Goal: Task Accomplishment & Management: Manage account settings

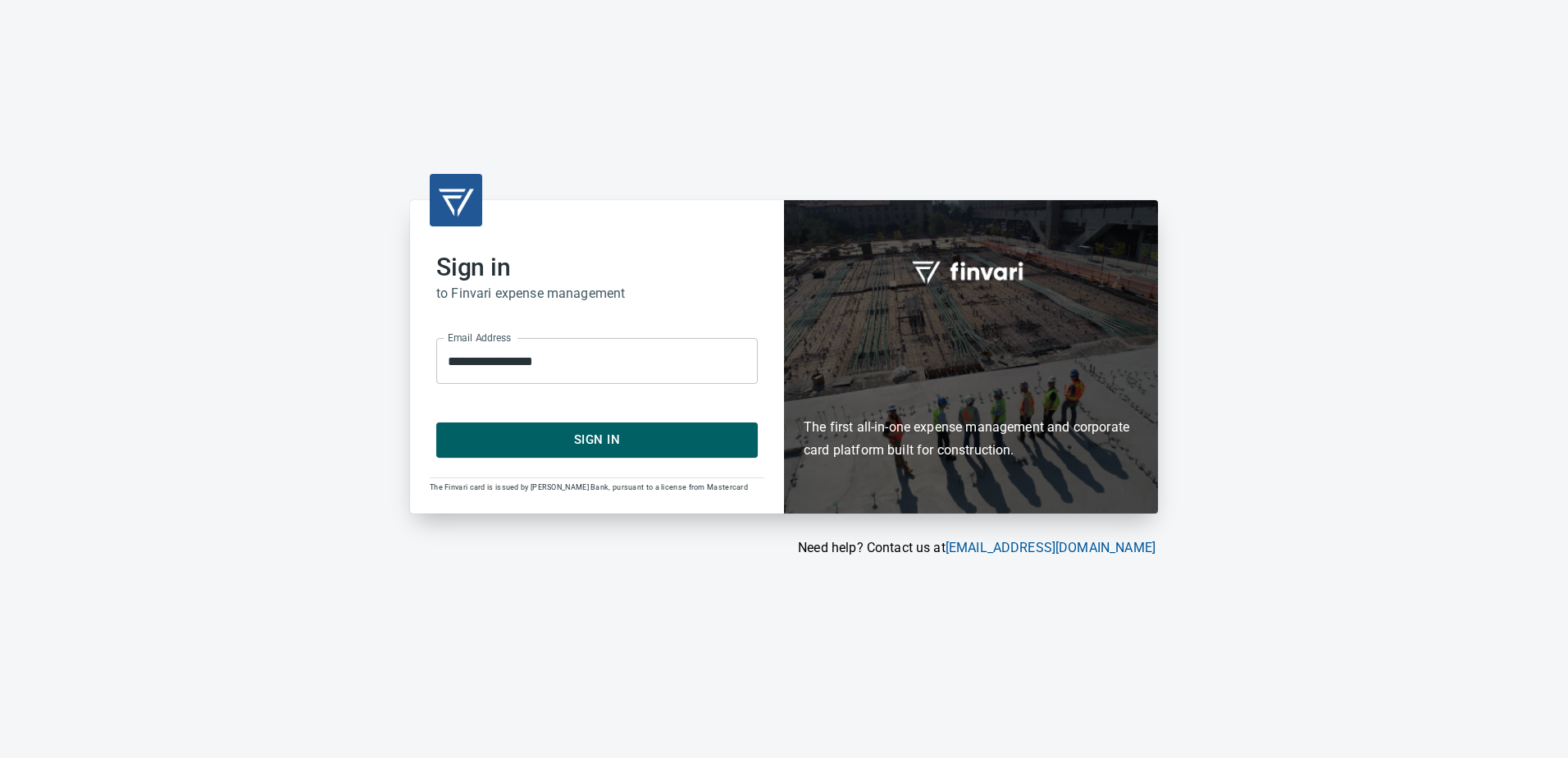
click at [572, 457] on div "**********" at bounding box center [597, 356] width 374 height 313
click at [572, 447] on span "Sign In" at bounding box center [597, 439] width 285 height 22
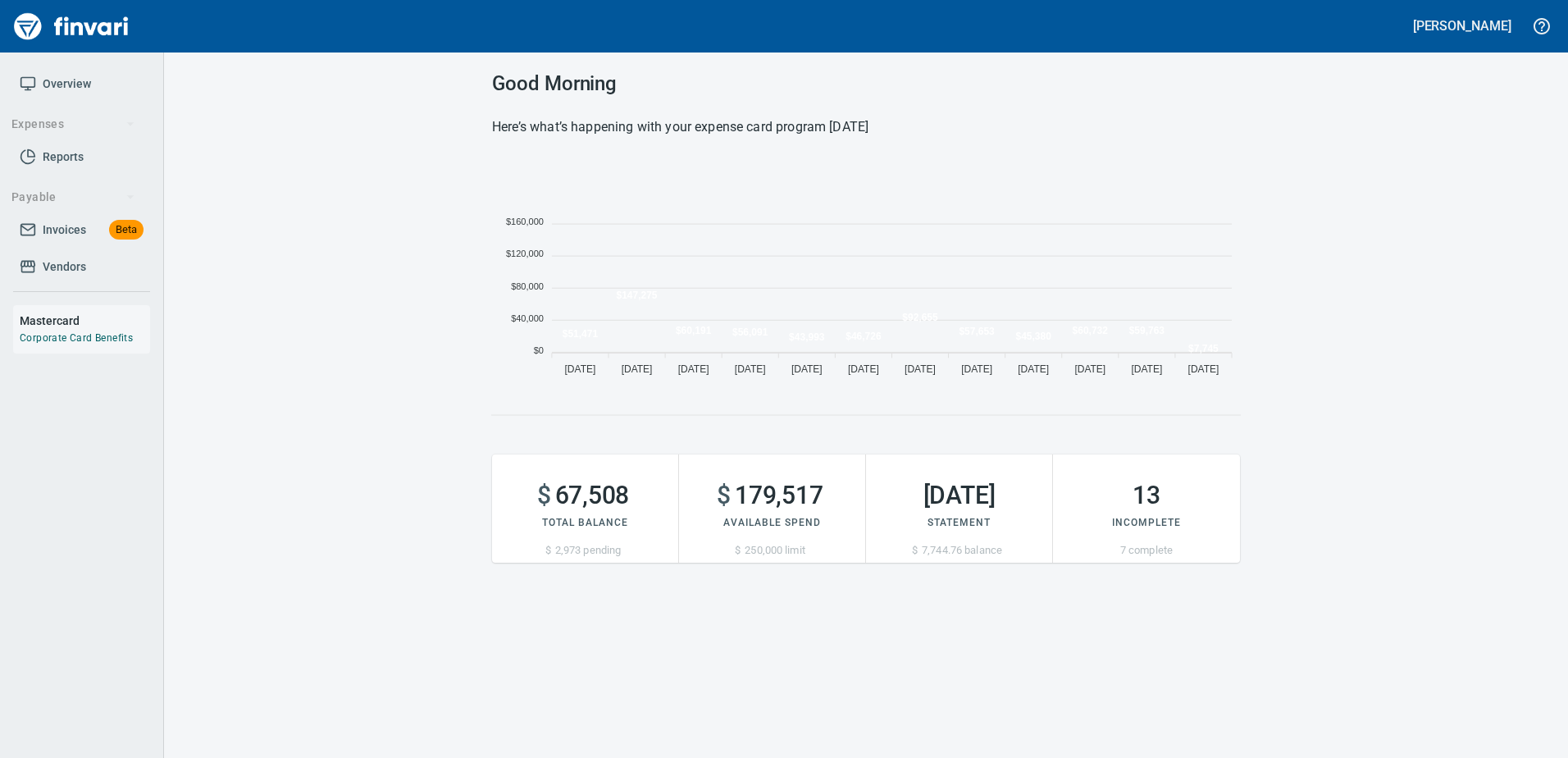
scroll to position [225, 735]
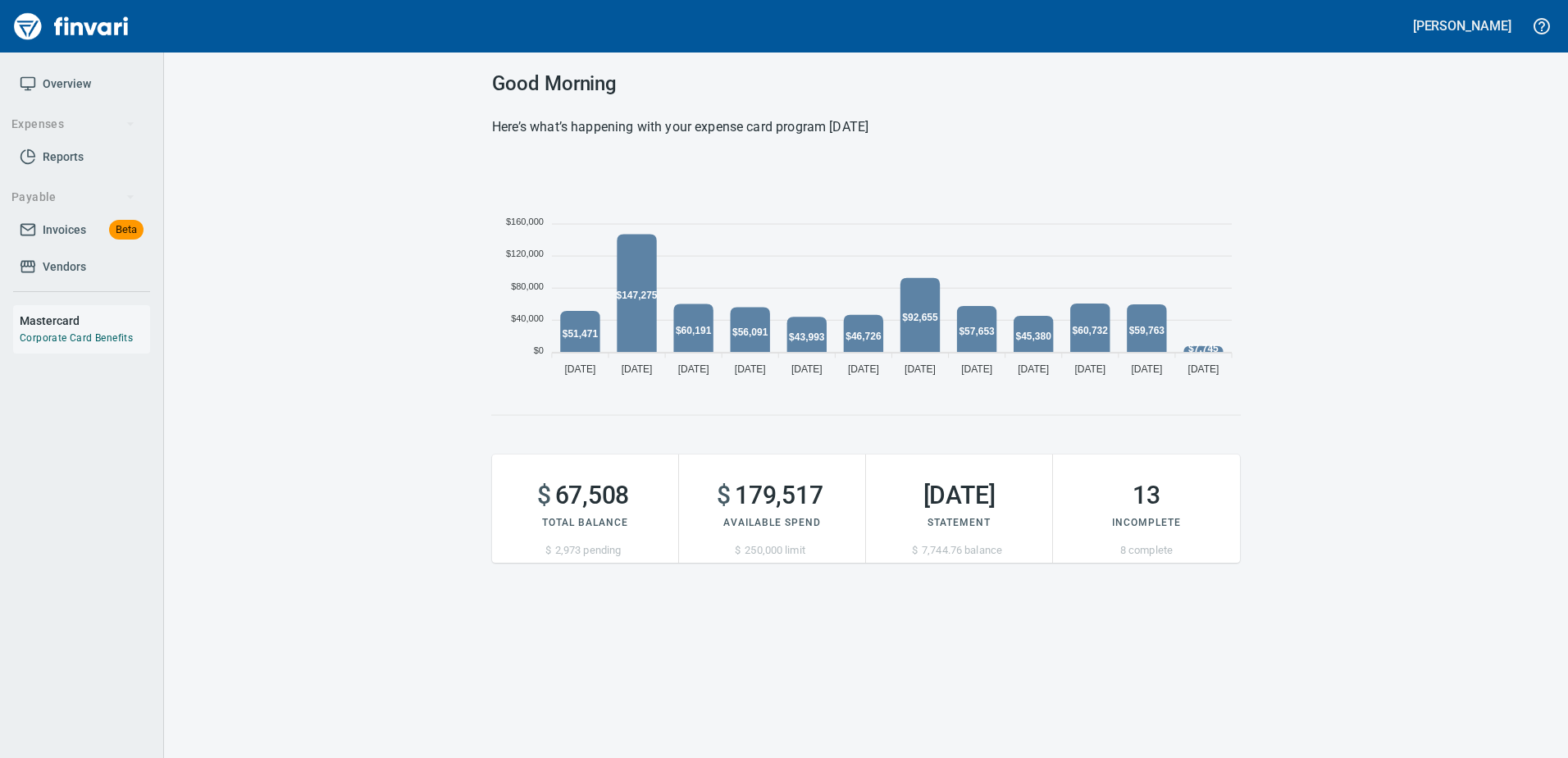
click at [61, 250] on link "Vendors" at bounding box center [81, 267] width 137 height 37
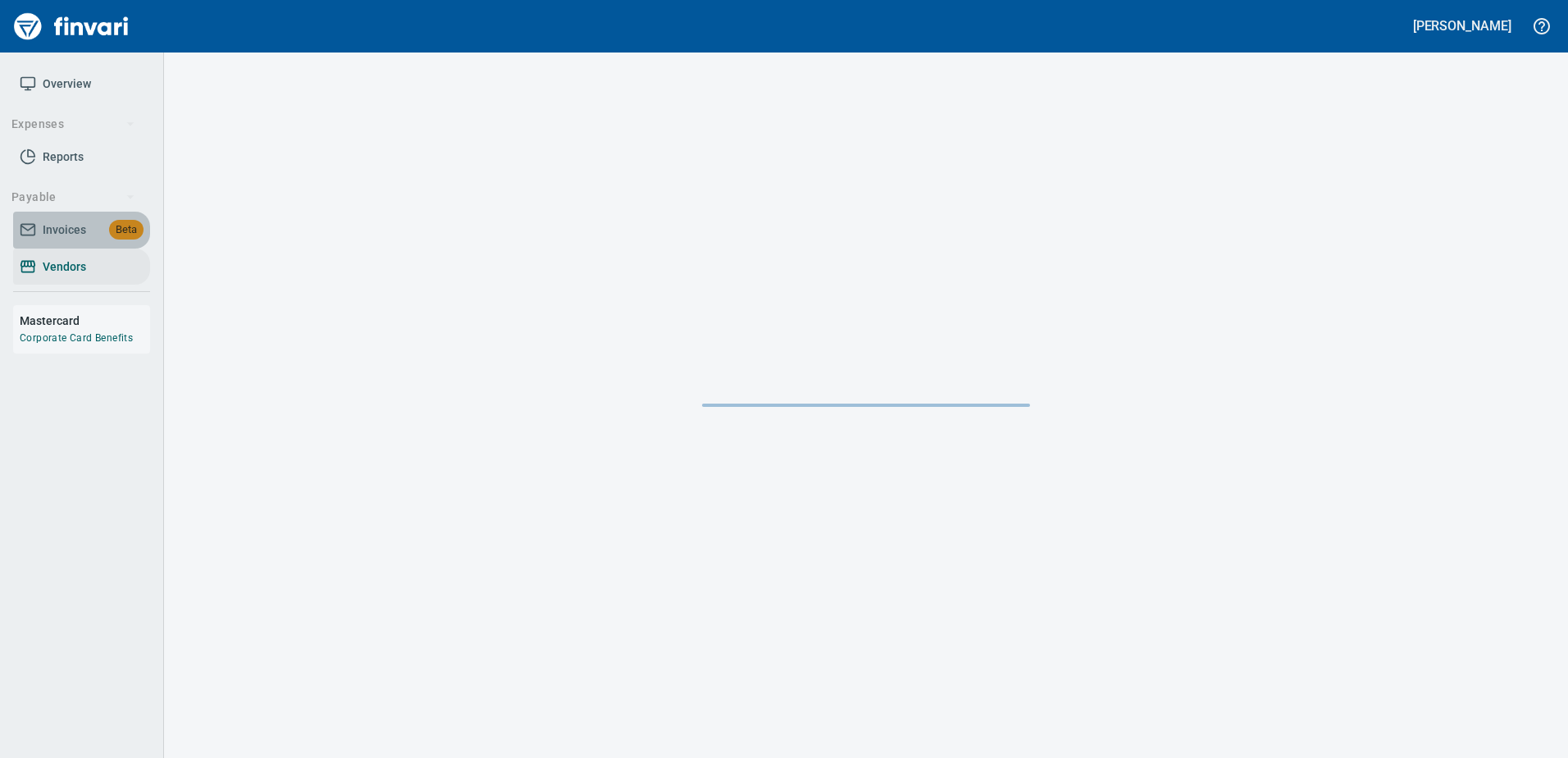
click at [57, 239] on span "Invoices" at bounding box center [64, 230] width 43 height 21
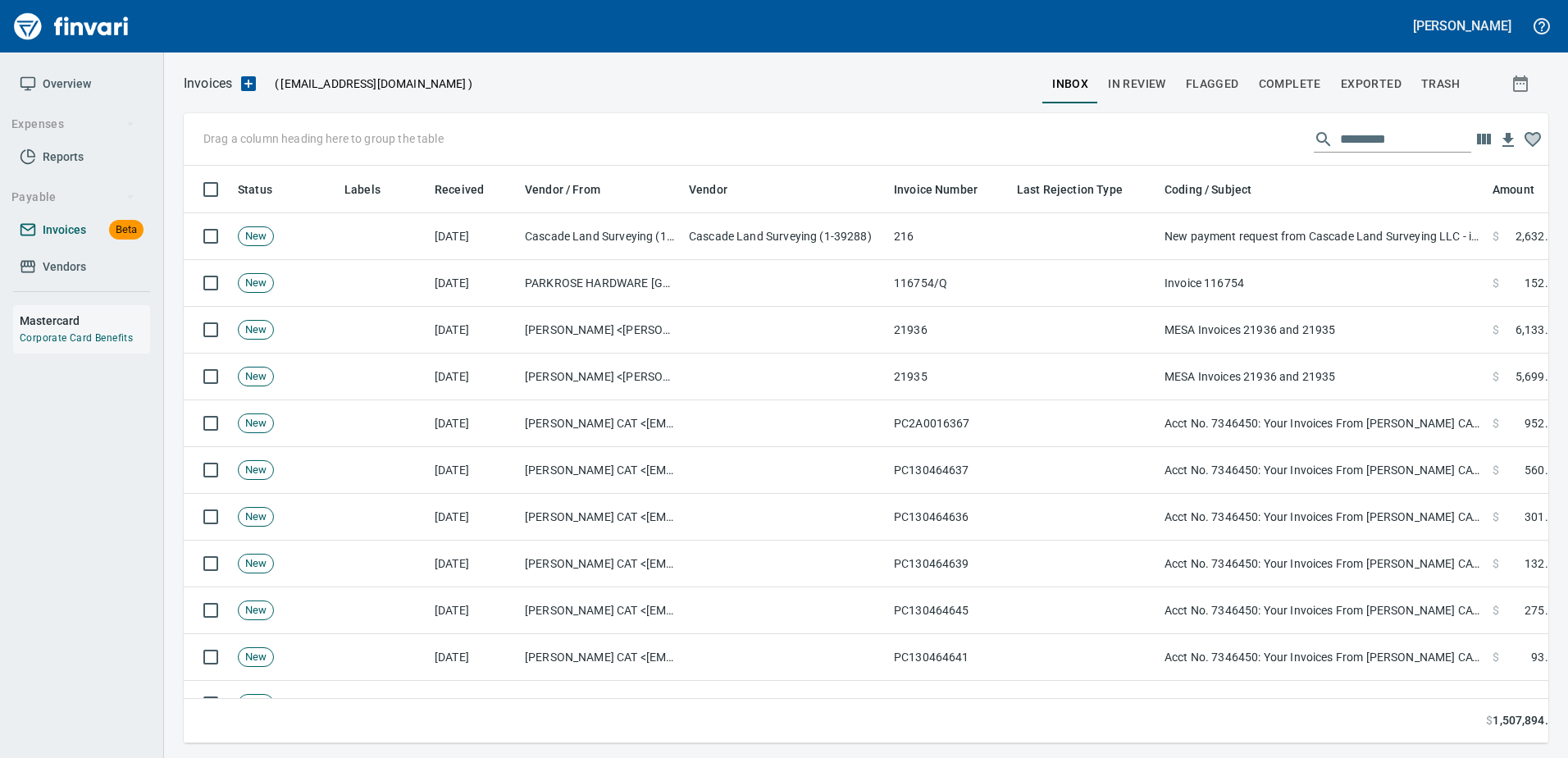
scroll to position [553, 1340]
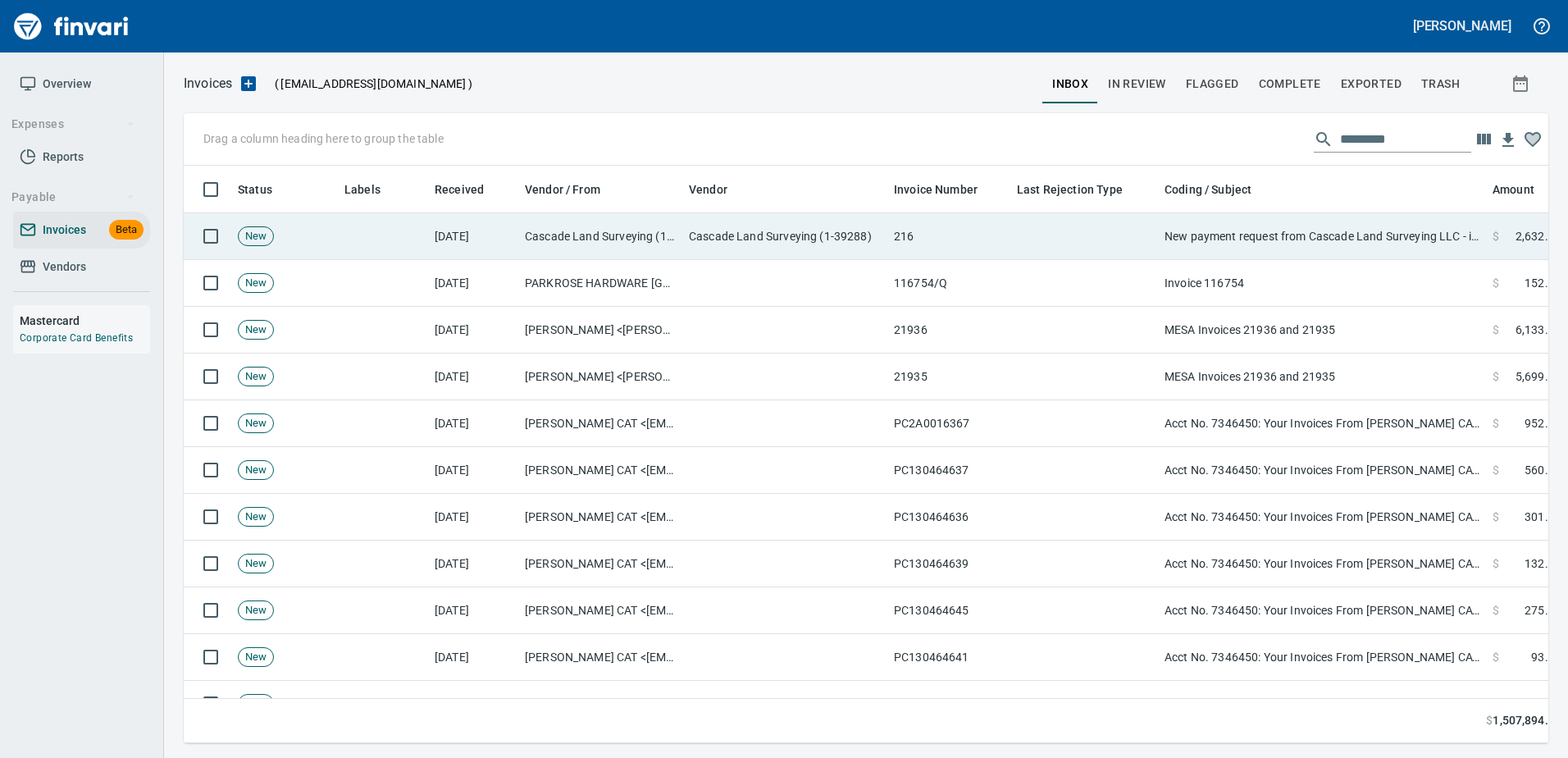
click at [899, 235] on td "216" at bounding box center [948, 237] width 123 height 47
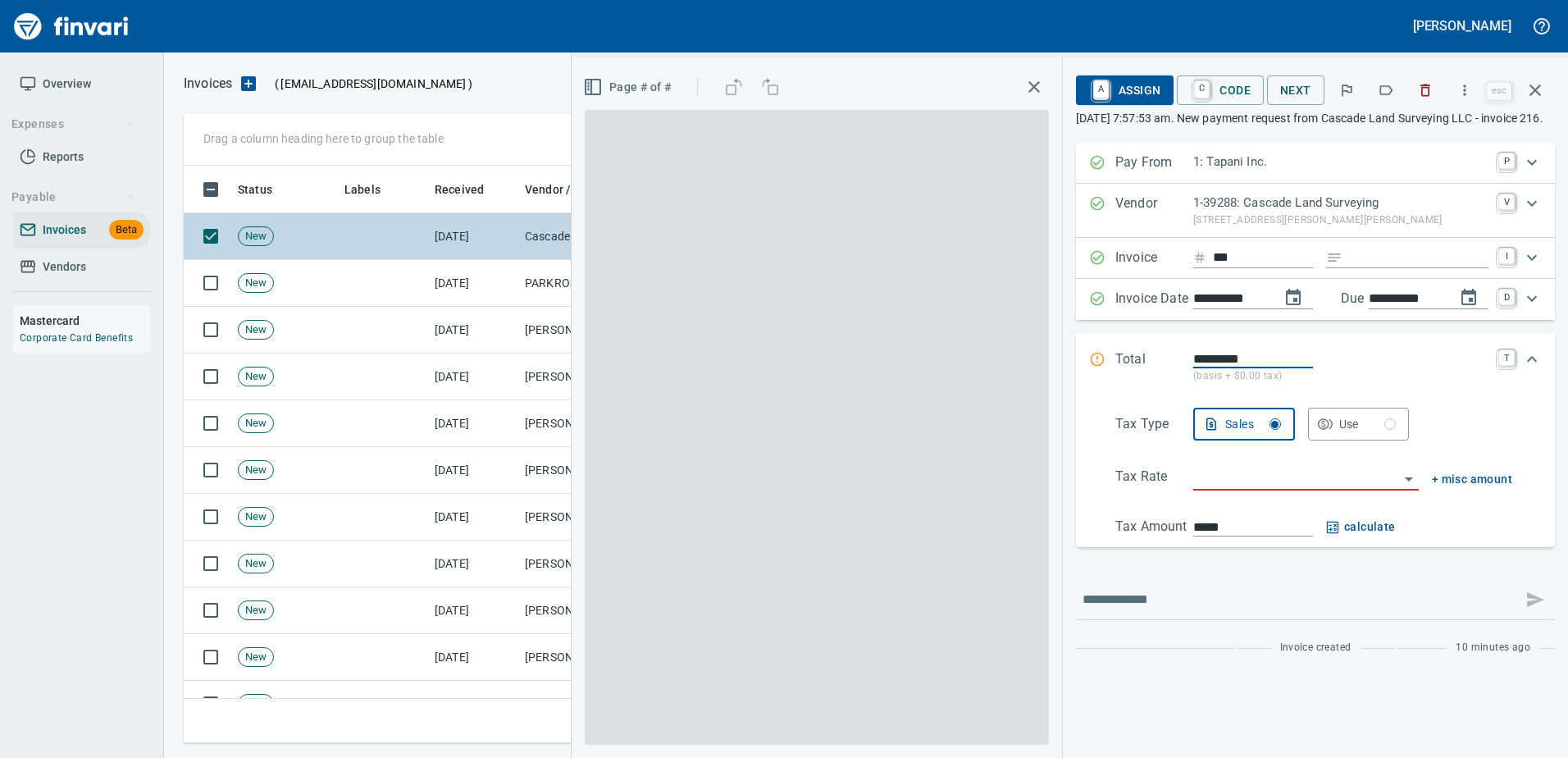
scroll to position [553, 1339]
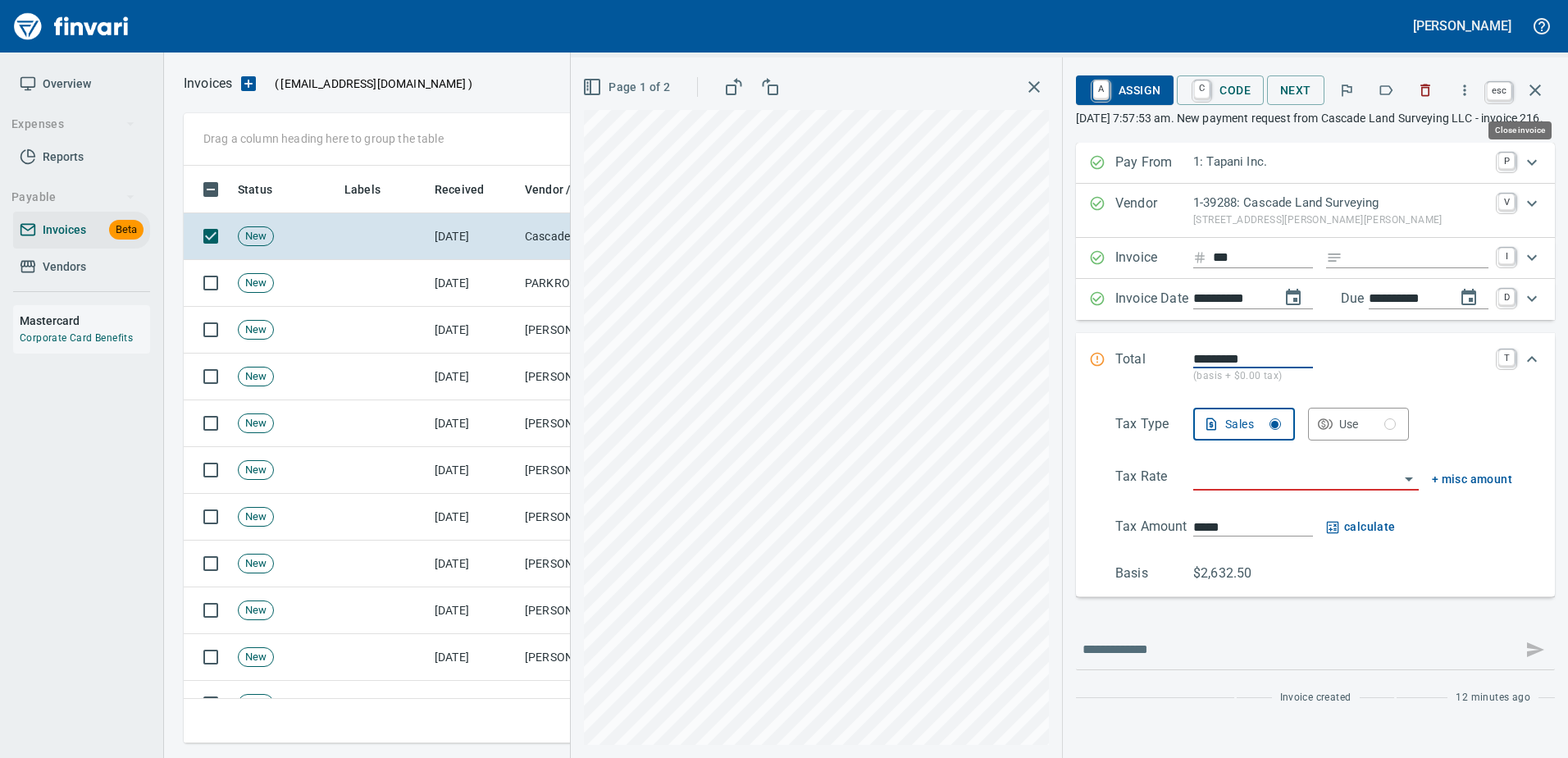
click at [1537, 89] on icon "button" at bounding box center [1535, 90] width 12 height 12
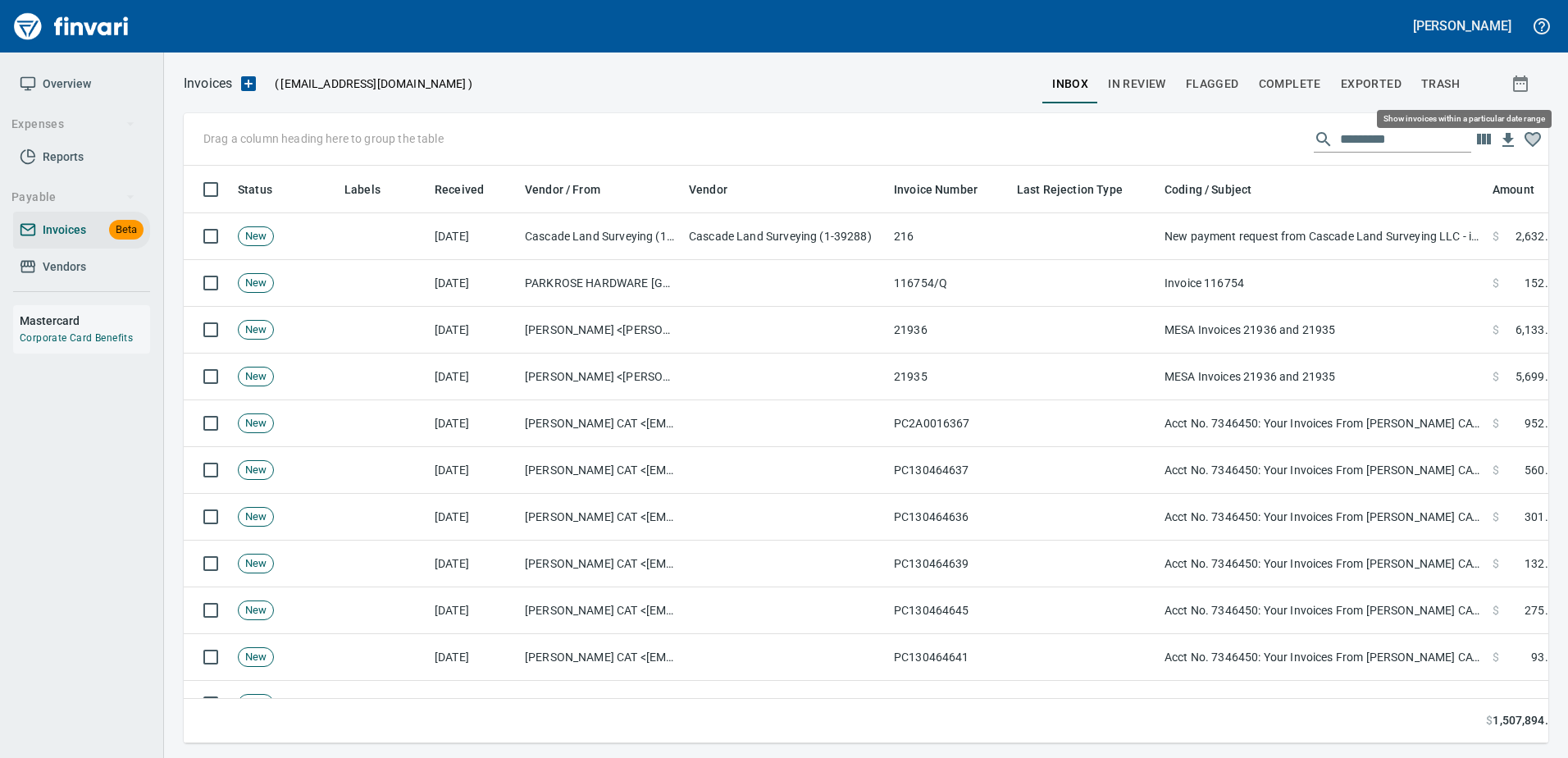
scroll to position [553, 1339]
click at [1361, 142] on input "text" at bounding box center [1405, 139] width 131 height 27
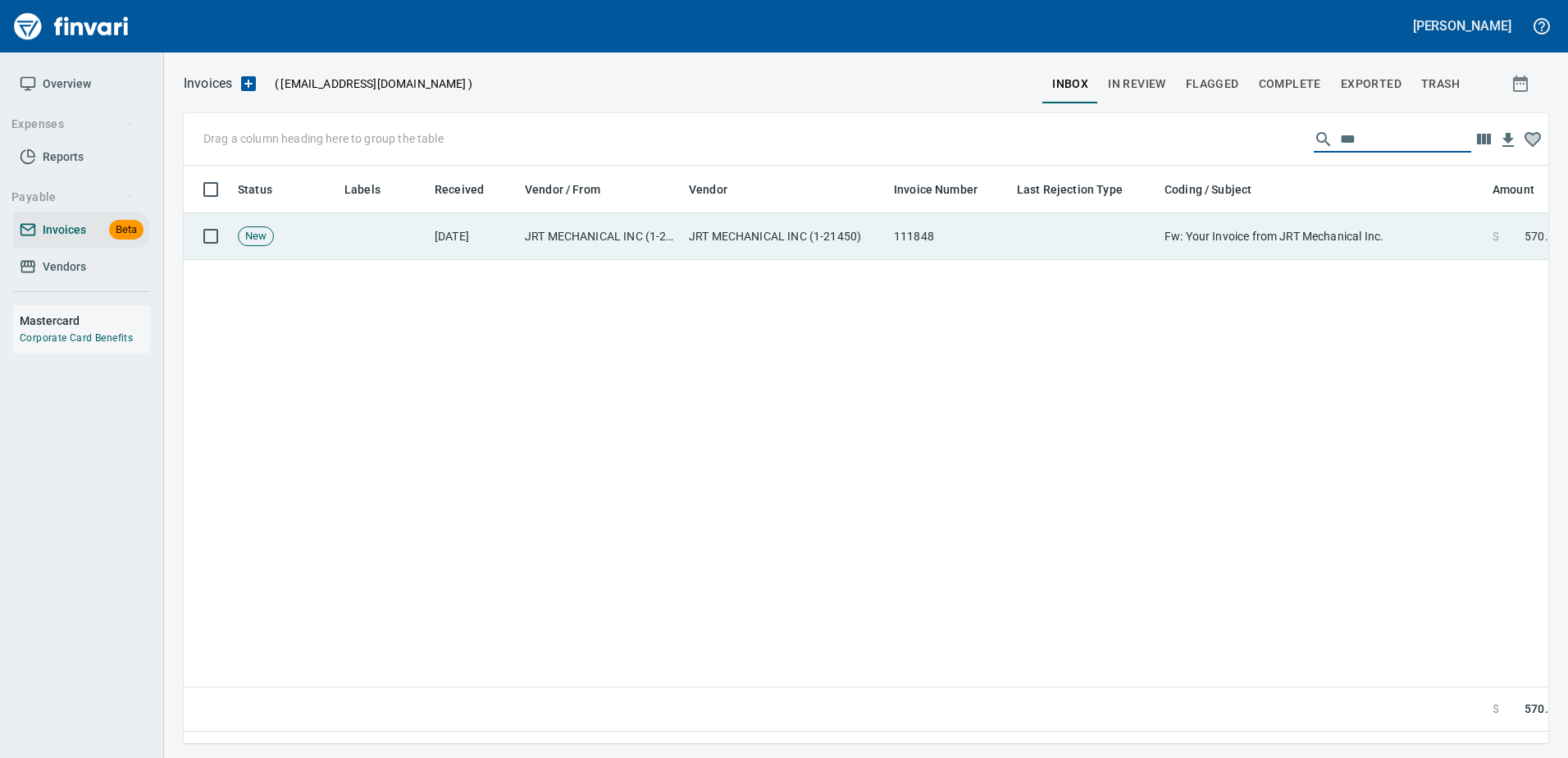
type input "***"
click at [1260, 225] on td "Fw: Your Invoice from JRT Mechanical Inc." at bounding box center [1322, 237] width 328 height 47
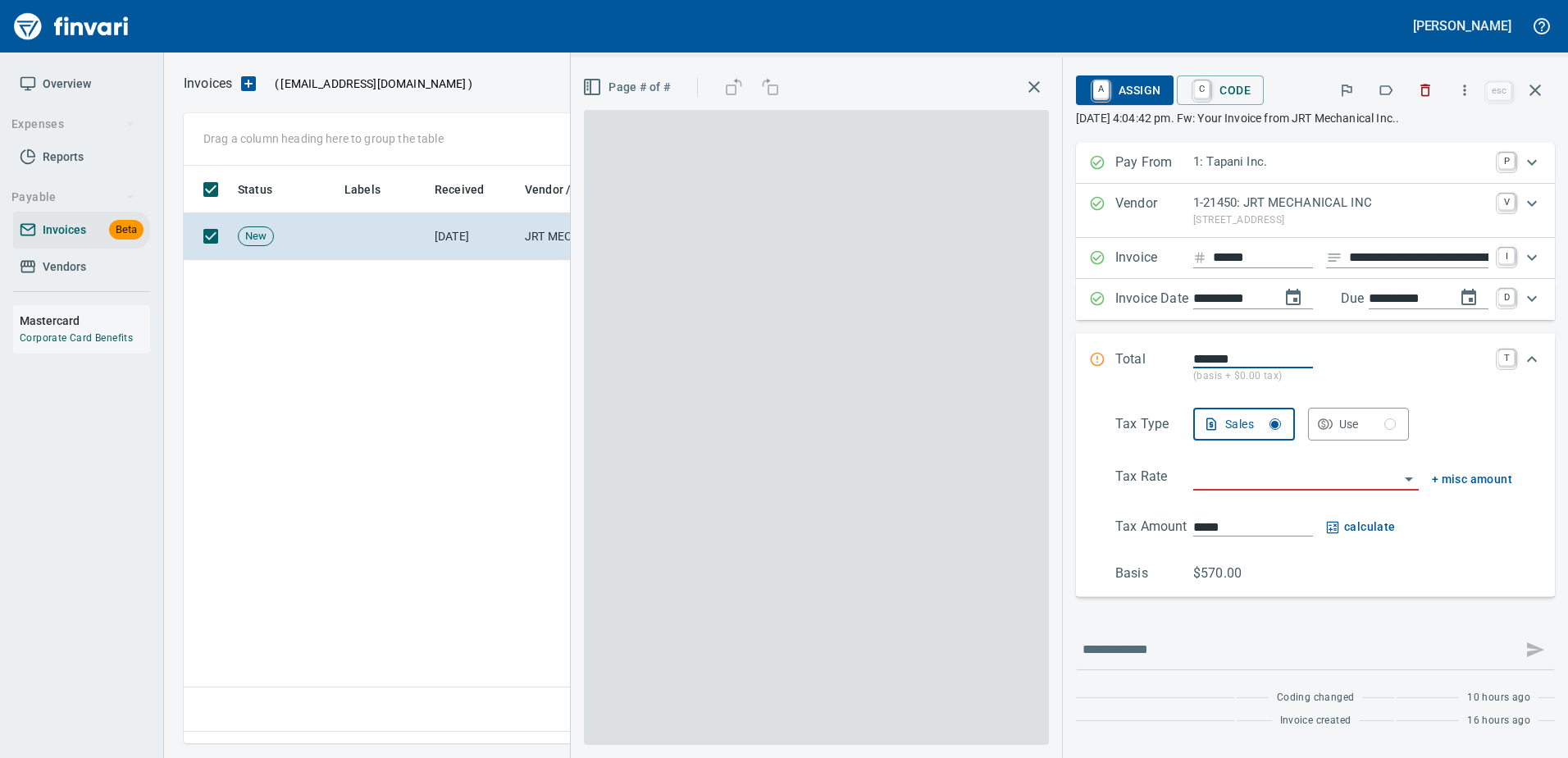
click at [1390, 87] on icon "button" at bounding box center [1385, 89] width 17 height 17
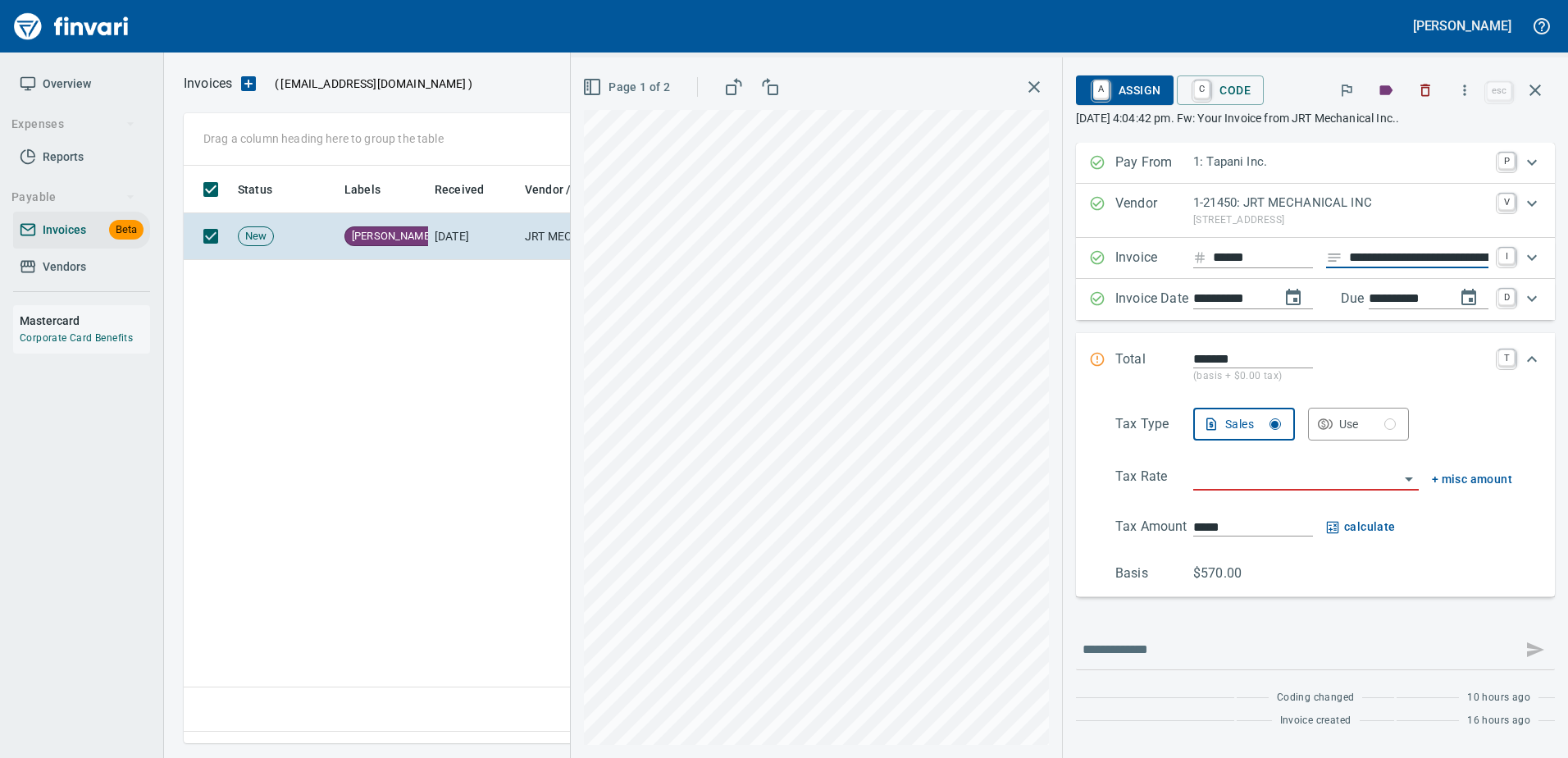
click at [1372, 260] on input "**********" at bounding box center [1419, 258] width 140 height 21
click at [1214, 474] on input "search" at bounding box center [1295, 478] width 205 height 23
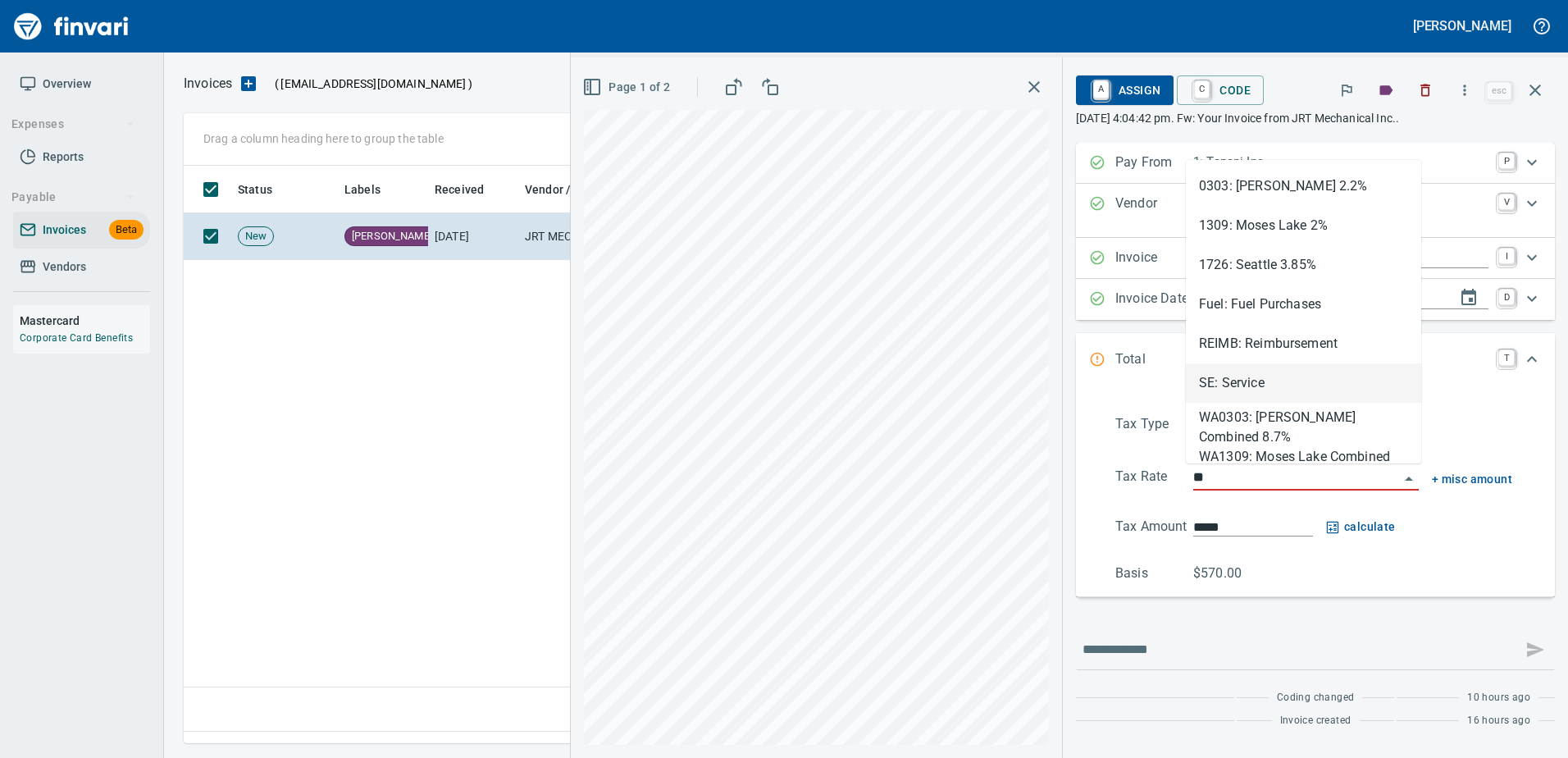
click at [1235, 382] on li "SE: Service" at bounding box center [1303, 382] width 235 height 39
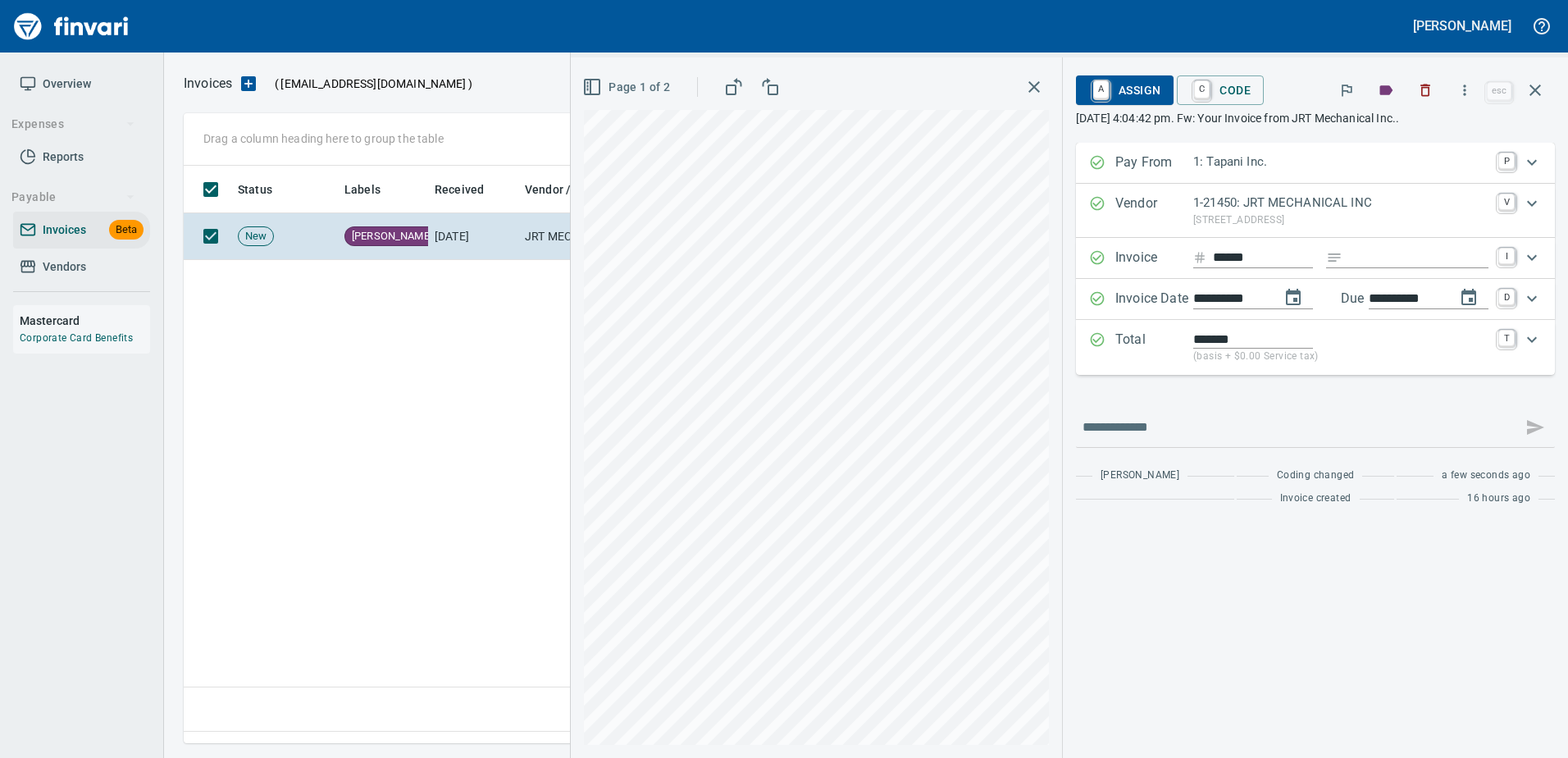
type input "**********"
click at [1132, 88] on span "A Assign" at bounding box center [1125, 90] width 72 height 28
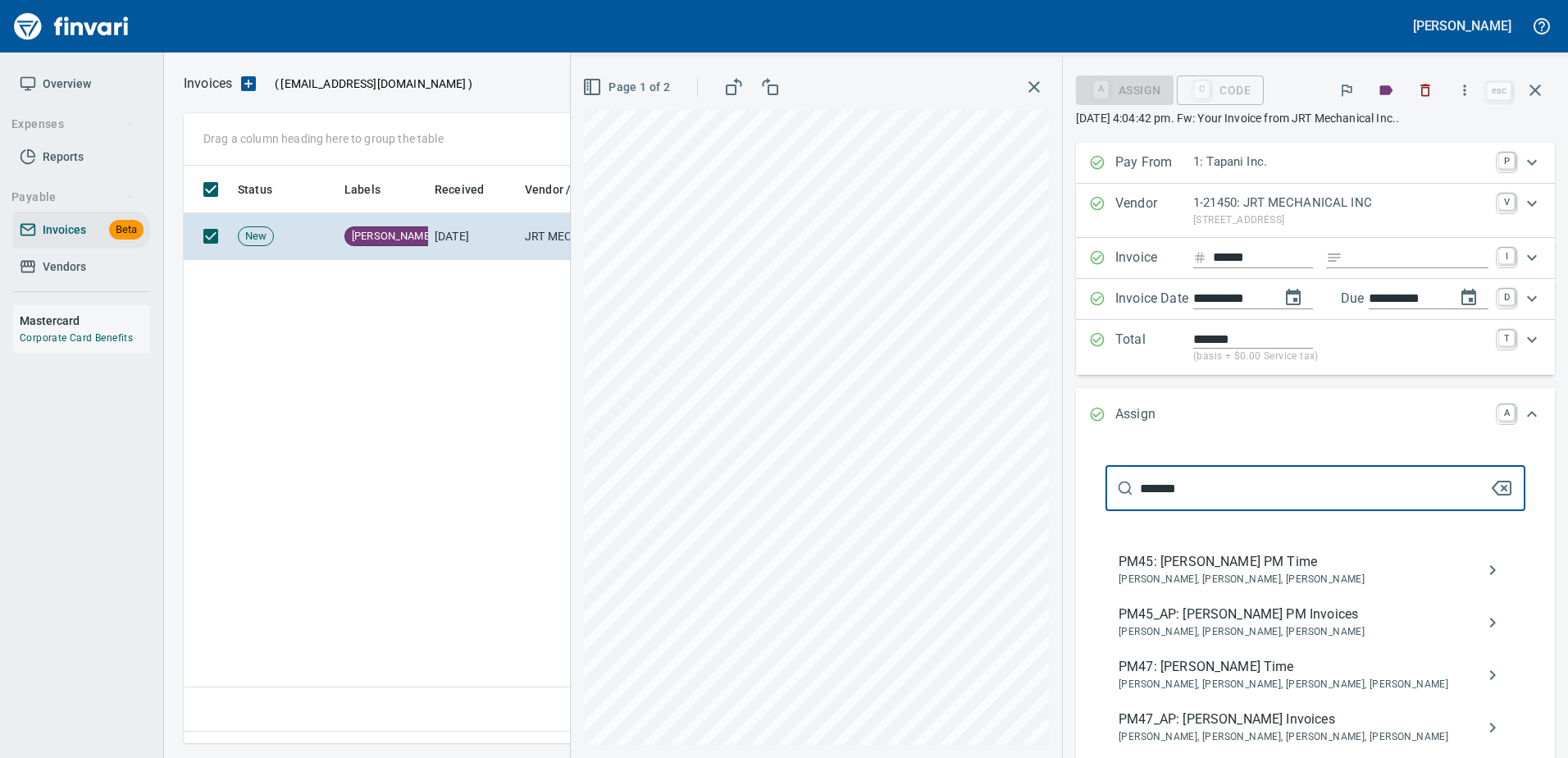
type input "*******"
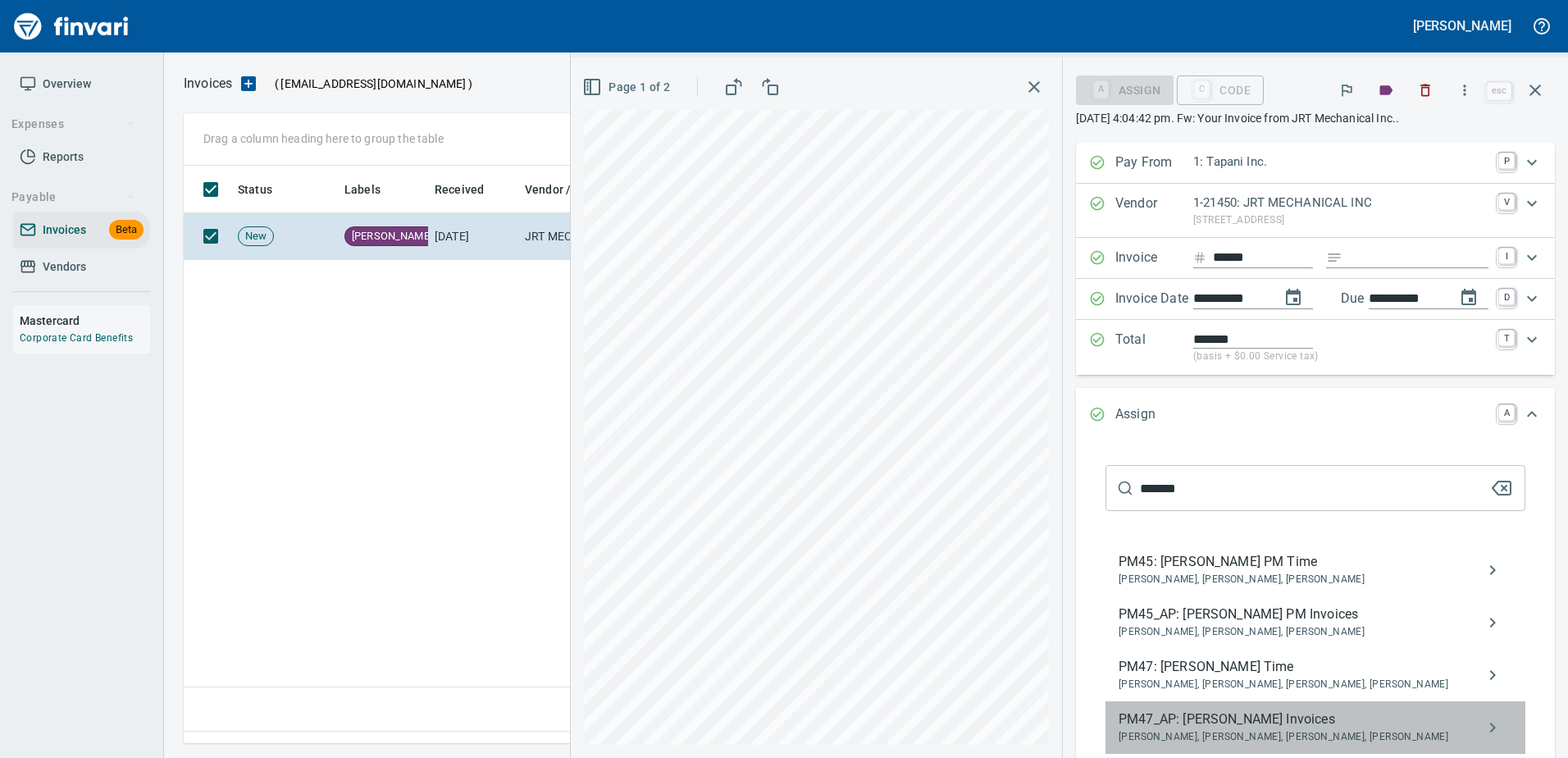
click at [1238, 724] on span "PM47_AP: Raleigh Tapani Invoices" at bounding box center [1303, 719] width 368 height 20
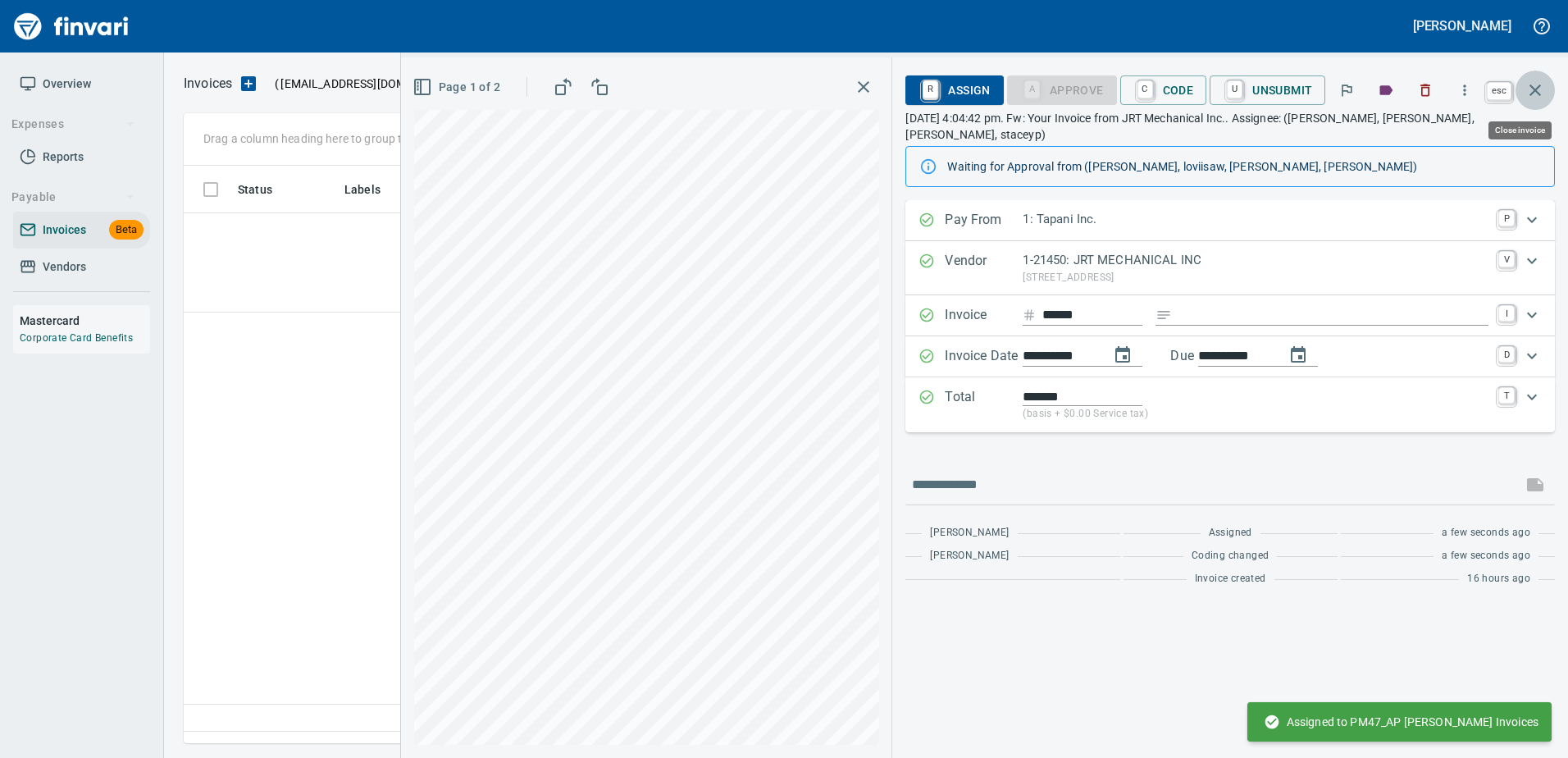
click at [1534, 80] on button "button" at bounding box center [1535, 90] width 39 height 39
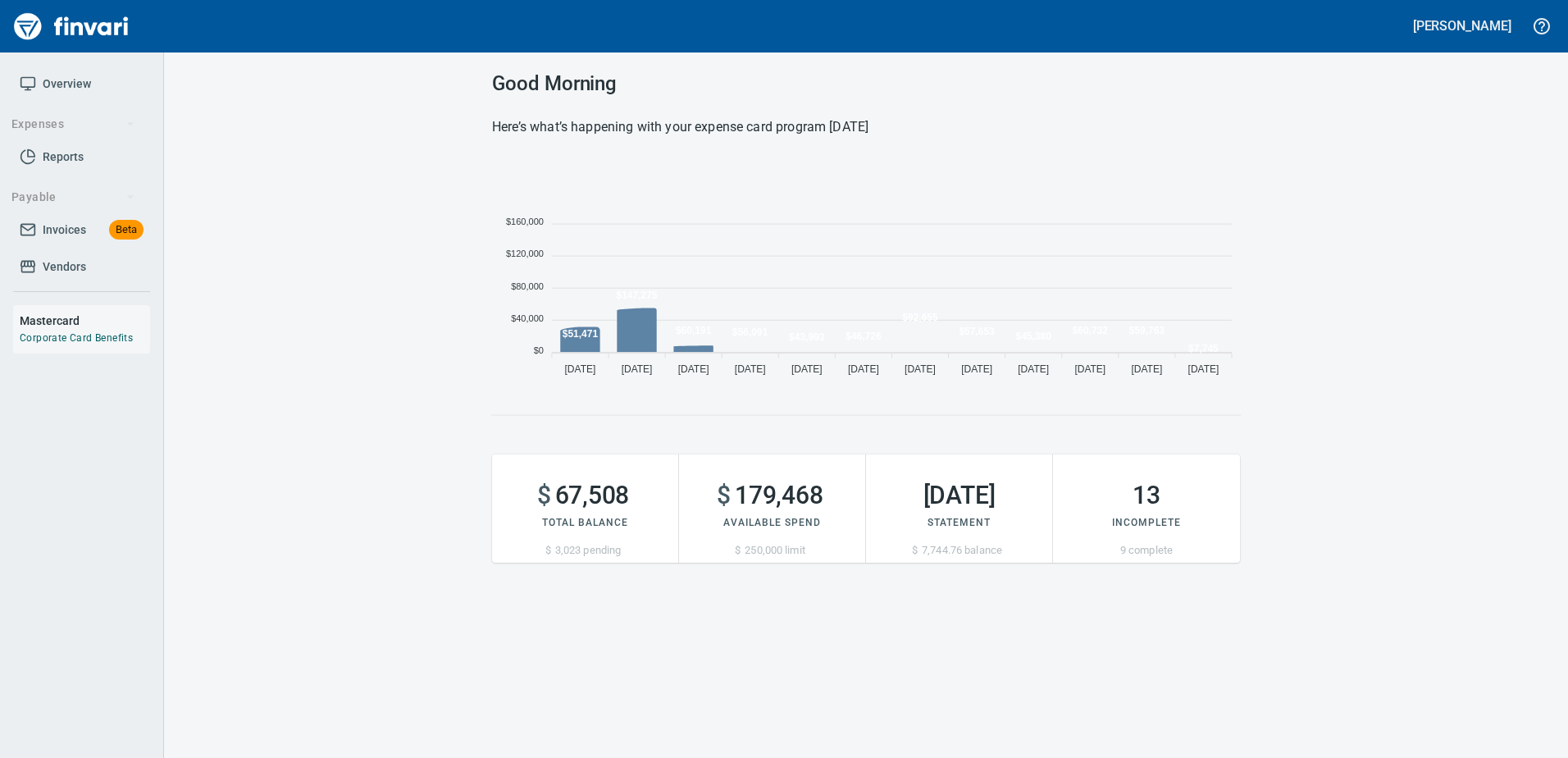
scroll to position [225, 735]
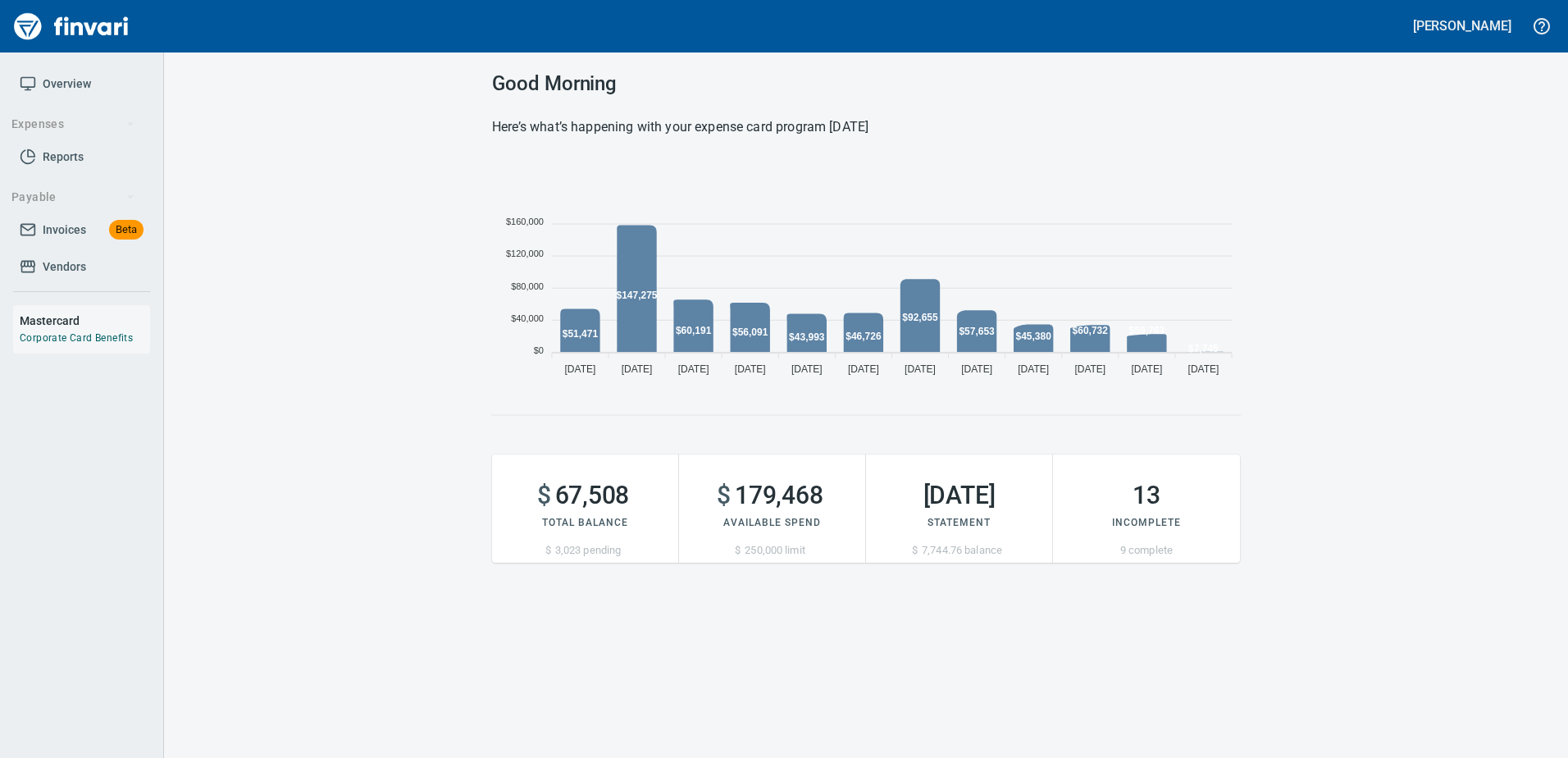
click at [76, 267] on span "Vendors" at bounding box center [64, 266] width 43 height 21
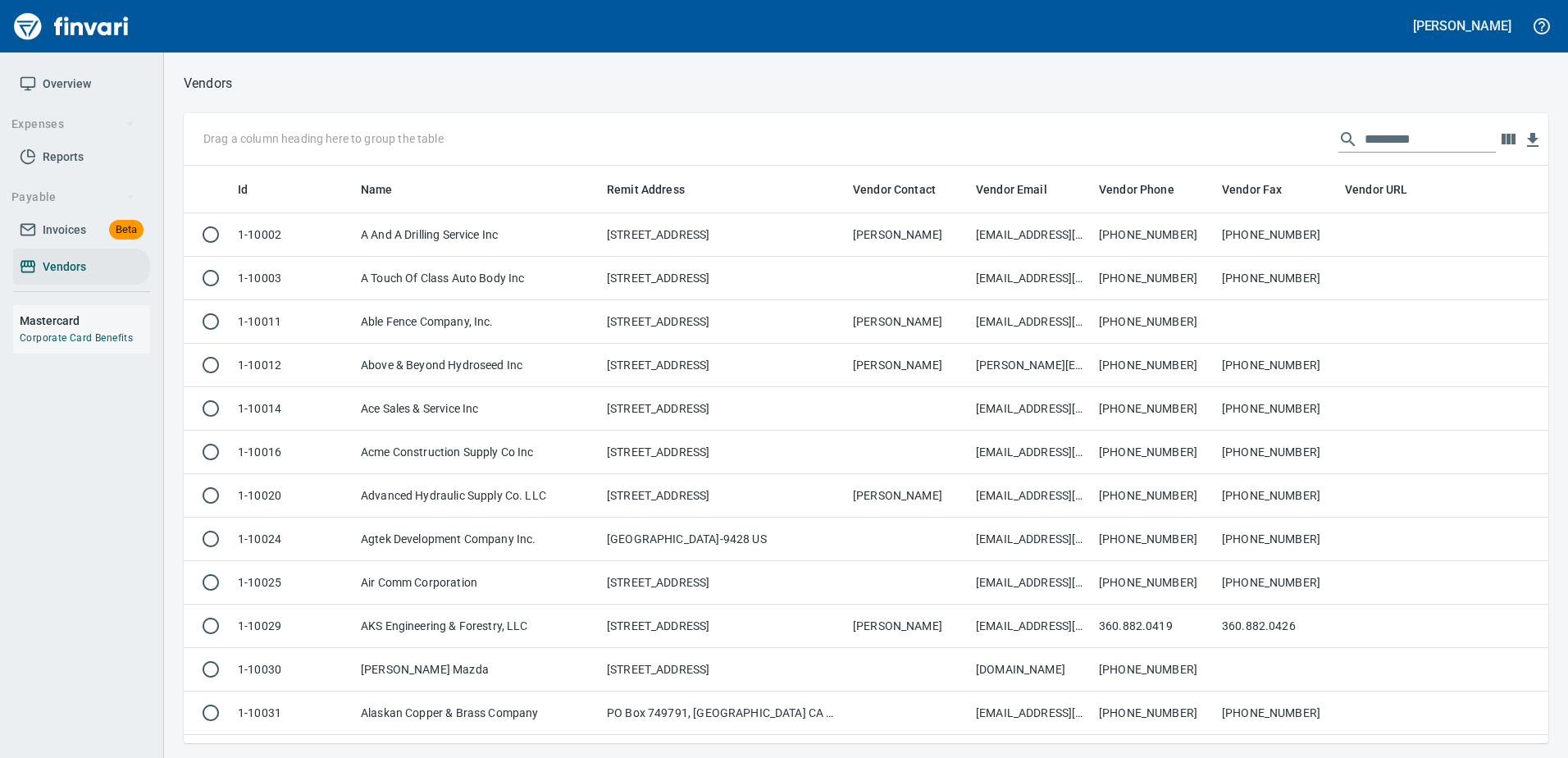
scroll to position [565, 1340]
click at [1430, 140] on input "text" at bounding box center [1429, 139] width 131 height 27
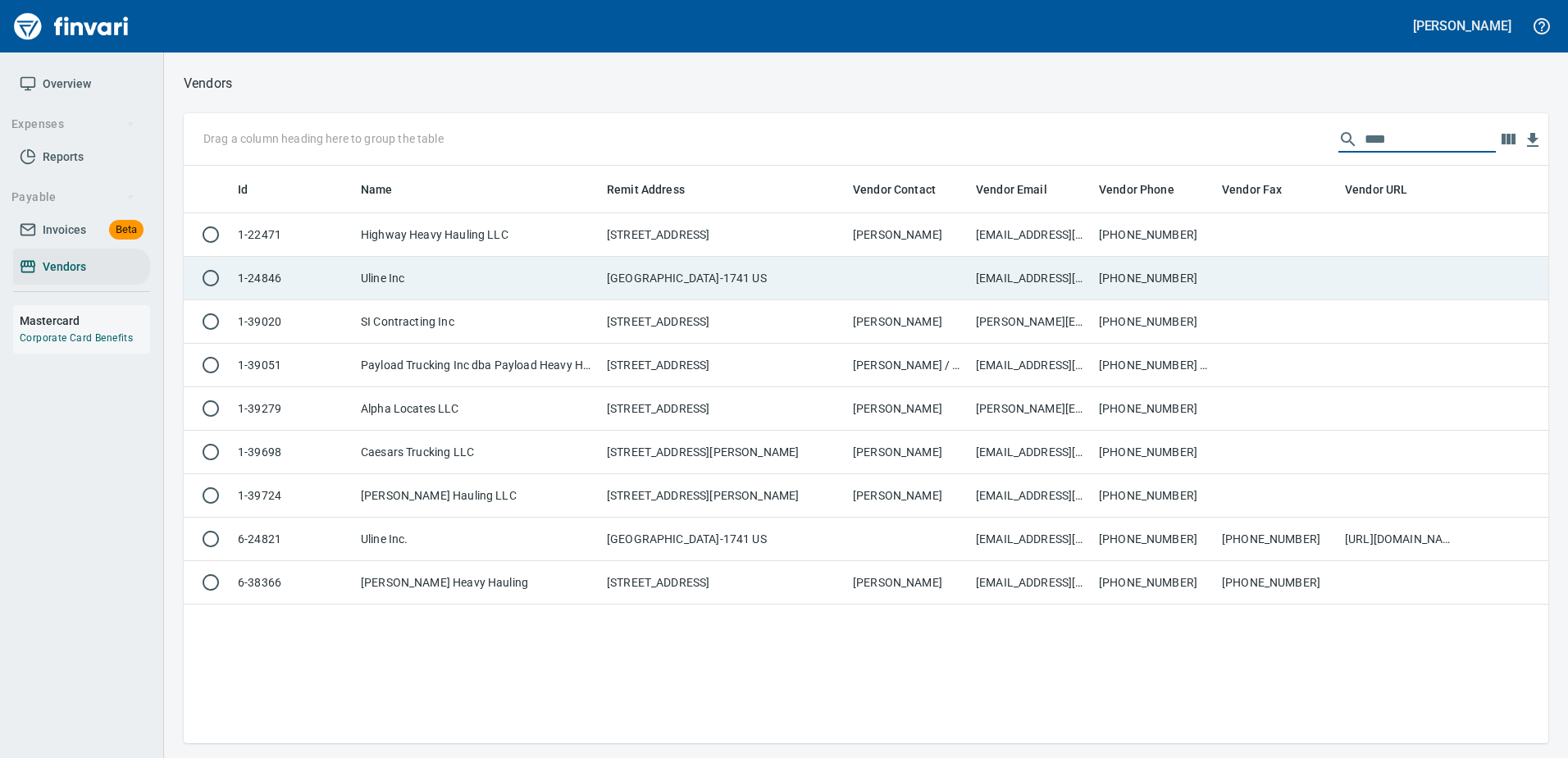
type input "****"
click at [762, 294] on td "[GEOGRAPHIC_DATA]-1741 US" at bounding box center [723, 278] width 246 height 43
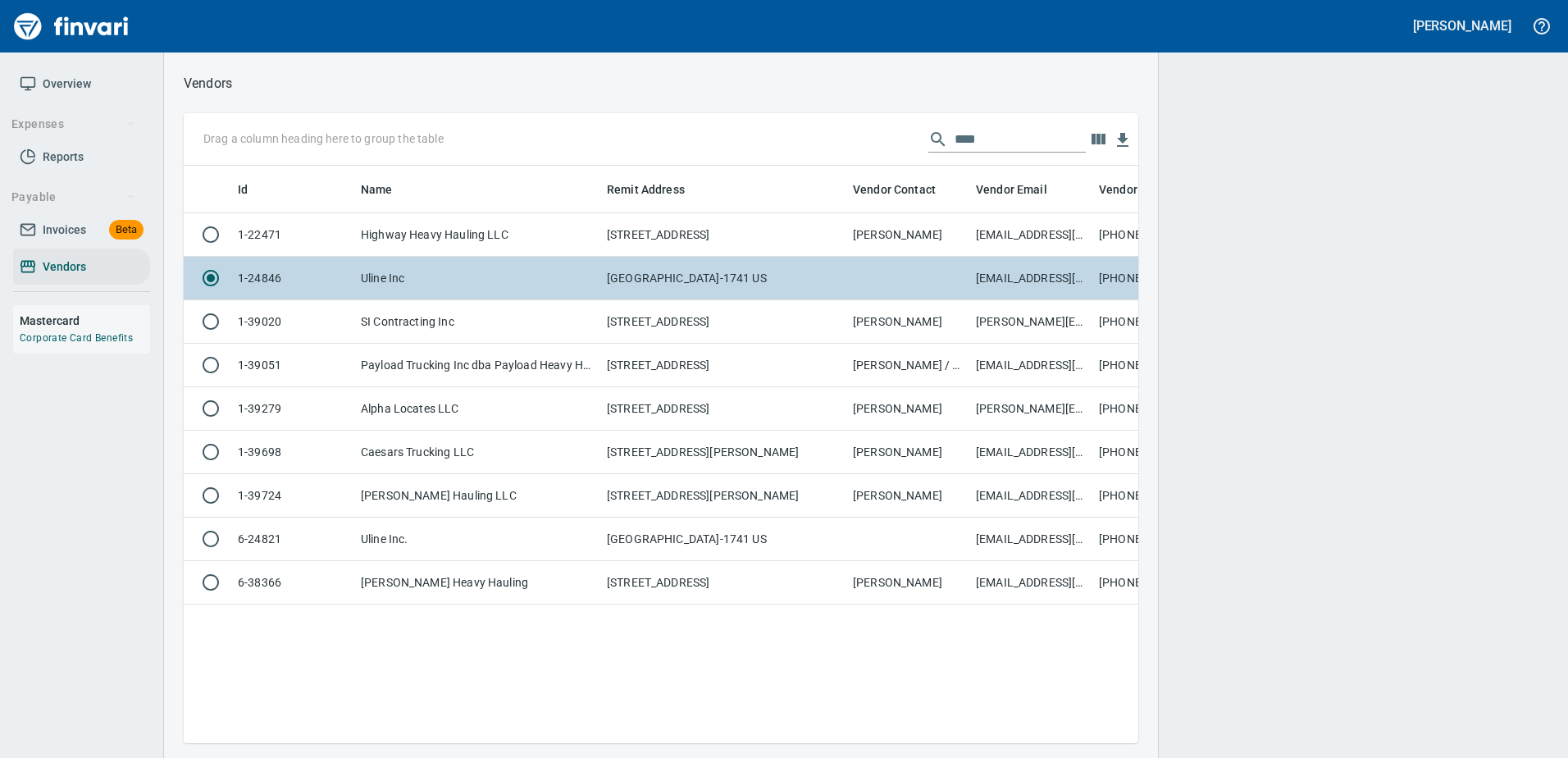
scroll to position [553, 942]
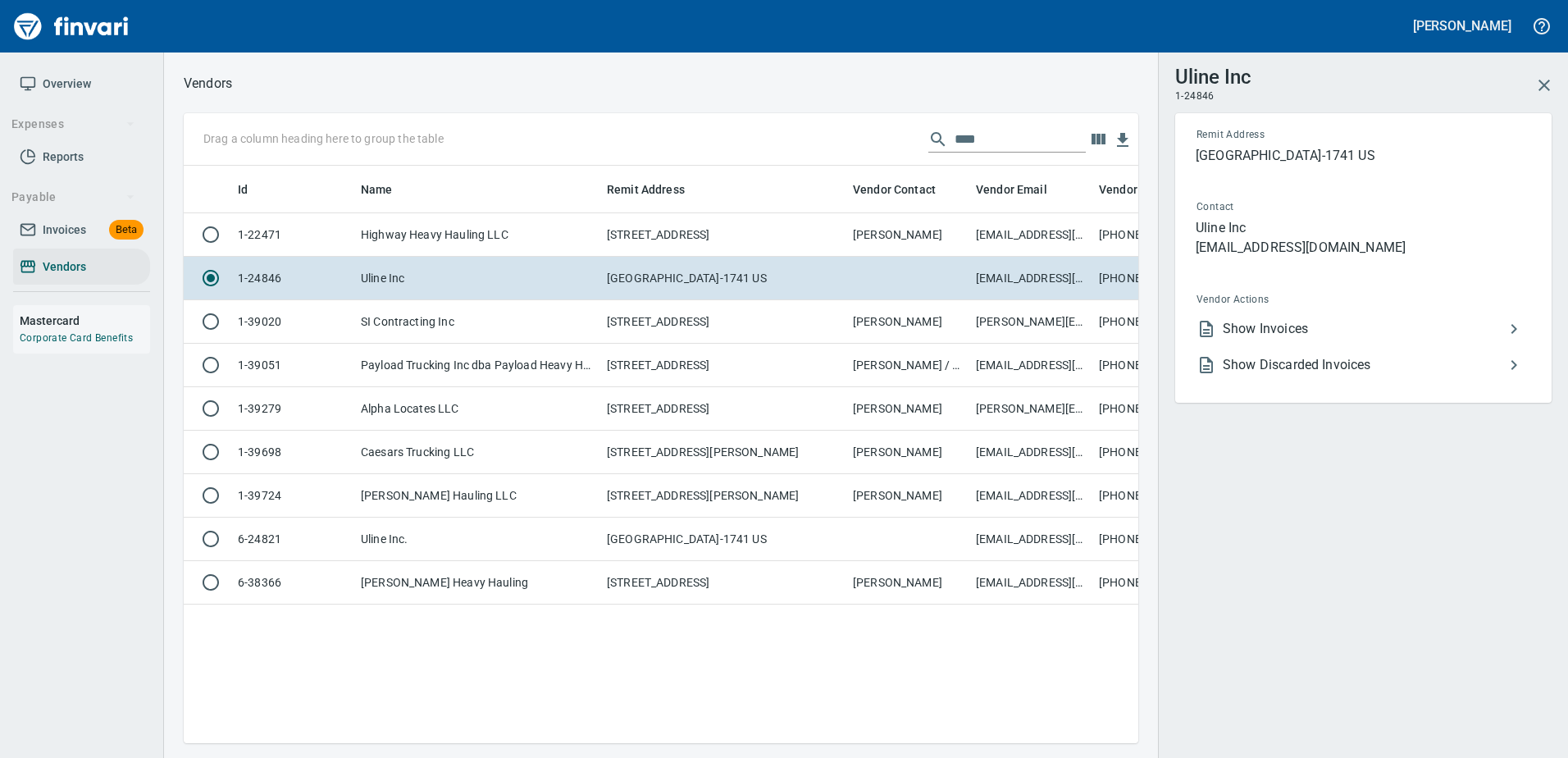
click at [1287, 327] on span "Show Invoices" at bounding box center [1363, 328] width 281 height 20
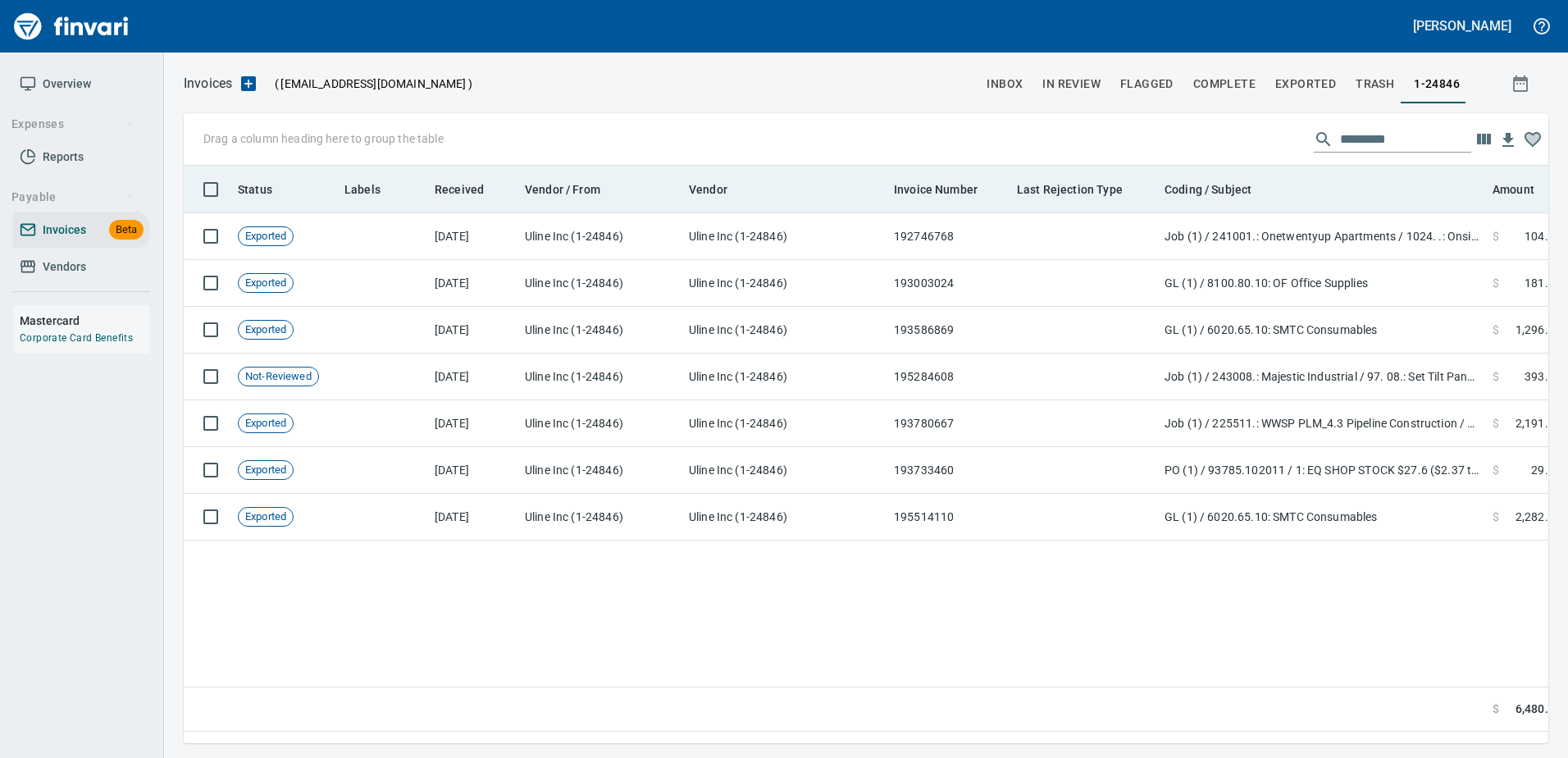
scroll to position [553, 1352]
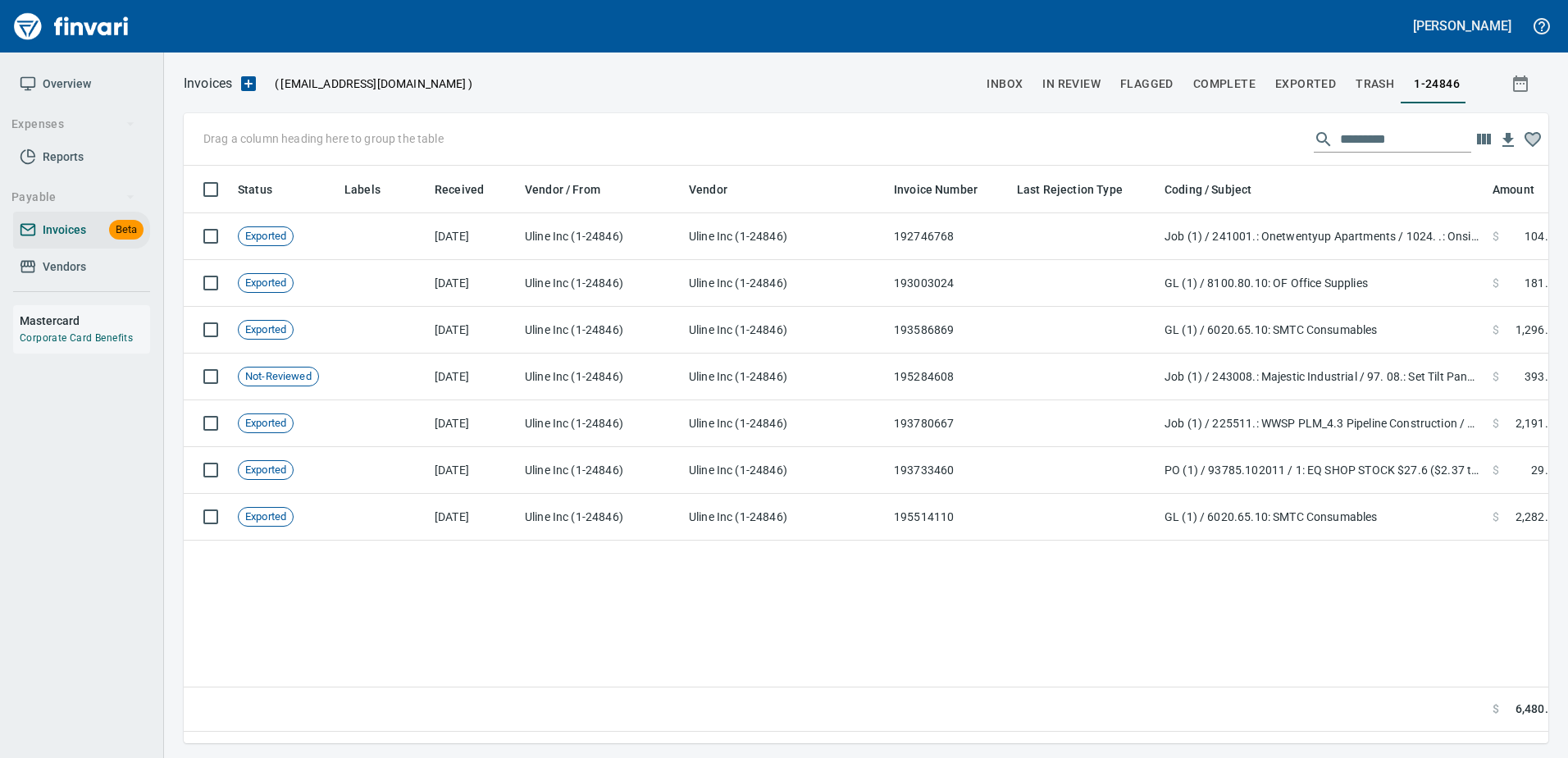
click at [1363, 144] on input "text" at bounding box center [1405, 139] width 131 height 27
type input "*"
